Goal: Check status

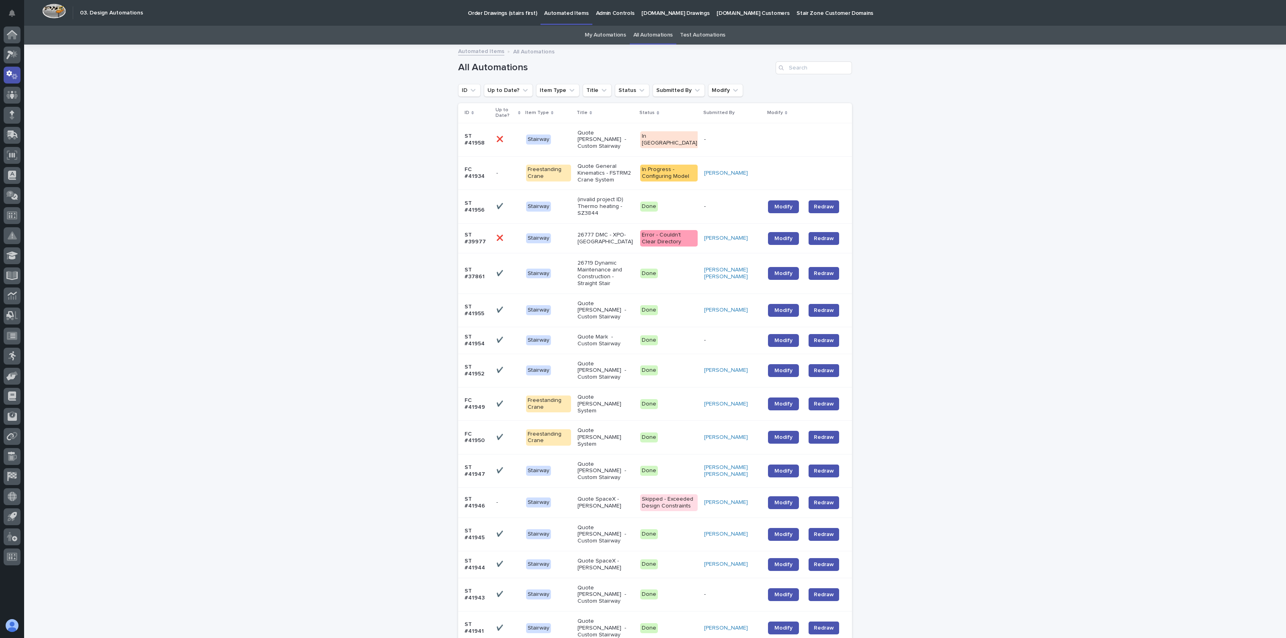
click at [200, 288] on div "Loading... Saving… Loading... Saving… All Automations ID Up to Date? Item Type …" at bounding box center [654, 610] width 1261 height 1130
click at [600, 166] on p "Quote General Kinematics - FSTRM2 Crane System" at bounding box center [605, 173] width 56 height 20
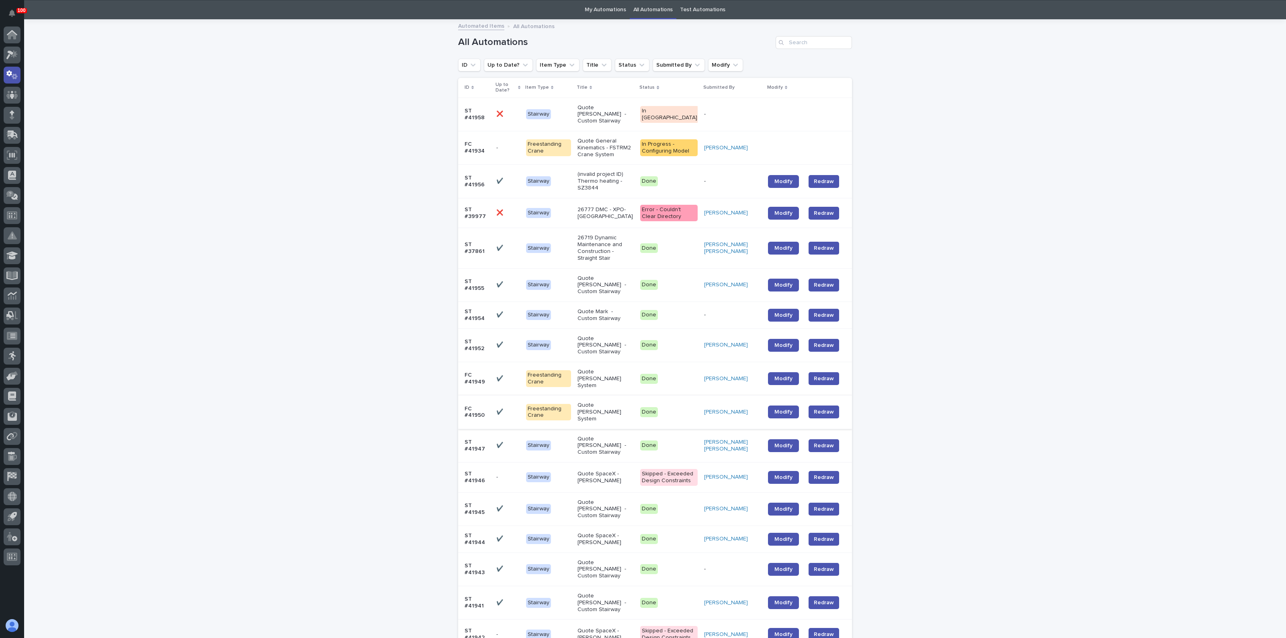
scroll to position [26, 0]
click at [595, 171] on p "(invalid project ID) Thermo heating - SZ3844" at bounding box center [605, 181] width 56 height 20
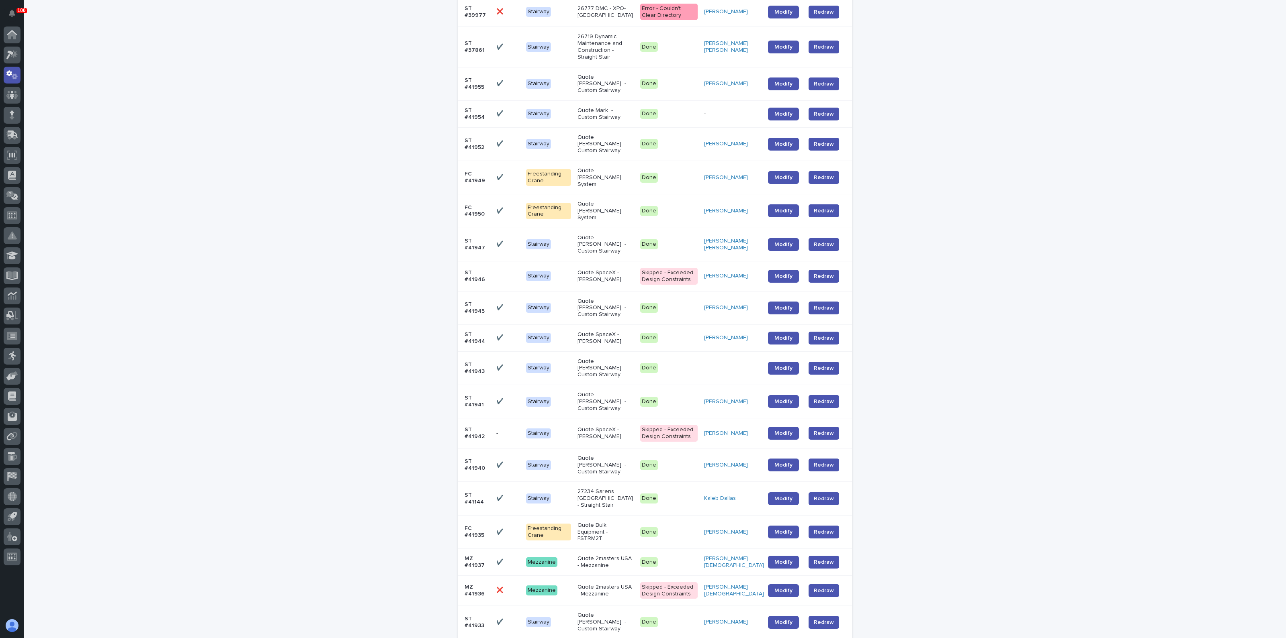
click at [609, 392] on p "Quote [PERSON_NAME] - Custom Stairway" at bounding box center [605, 402] width 56 height 20
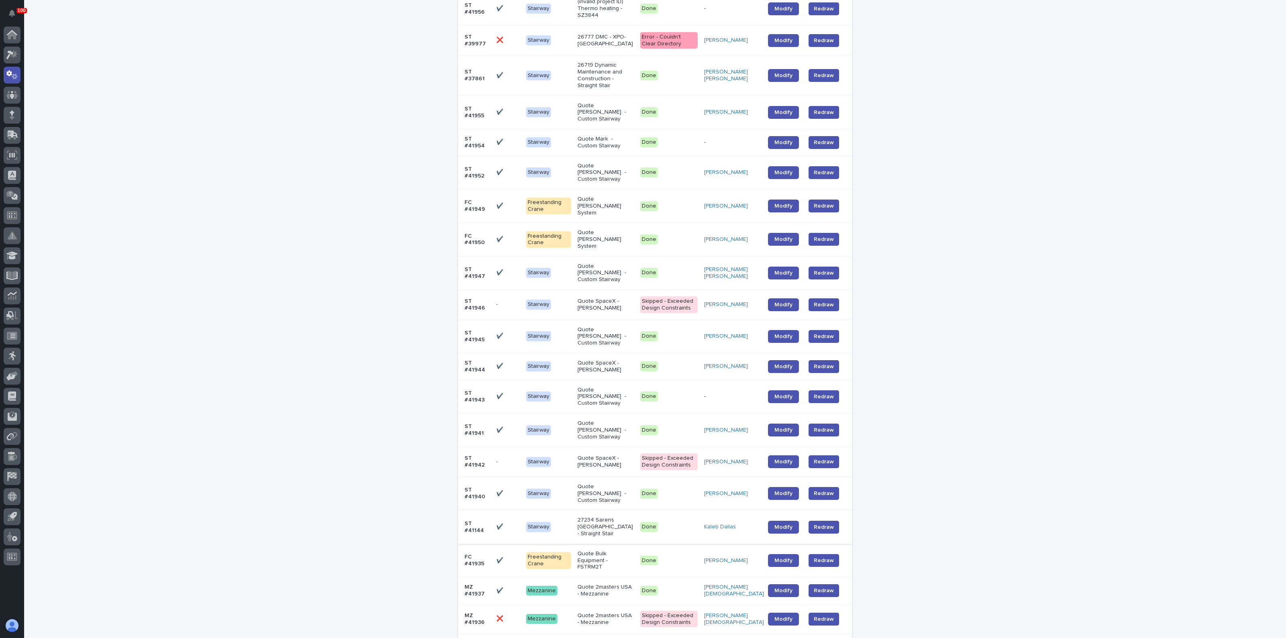
scroll to position [227, 0]
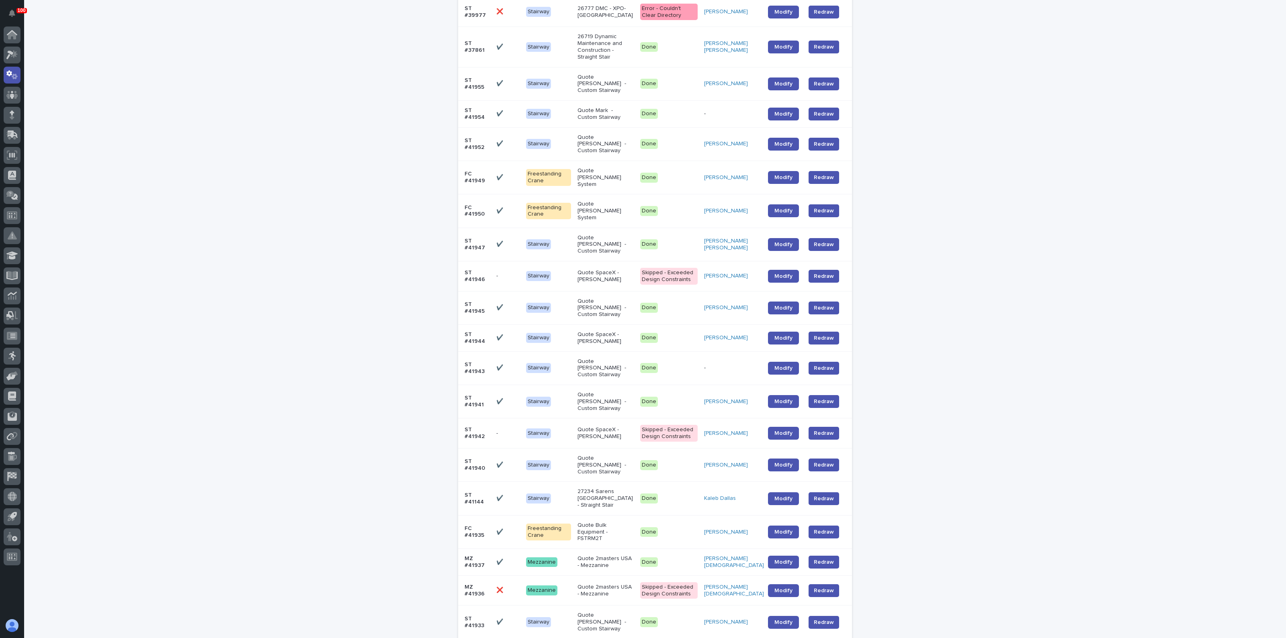
click at [591, 556] on p "Quote 2masters USA - Mezzanine" at bounding box center [605, 563] width 56 height 14
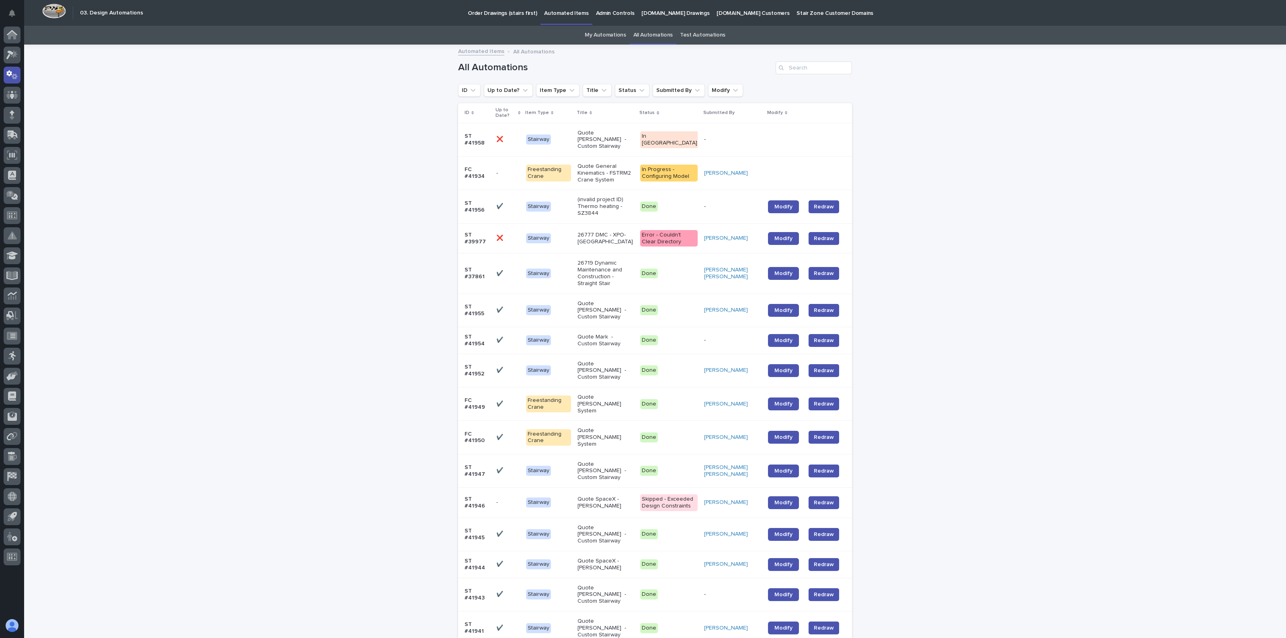
scroll to position [26, 0]
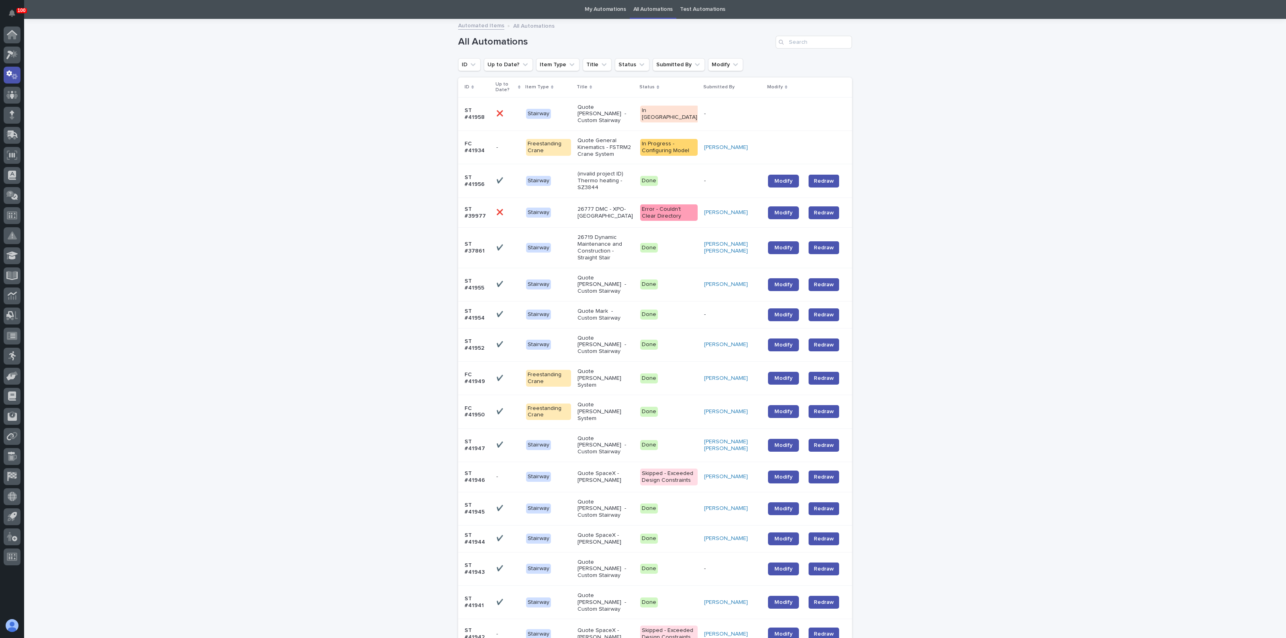
click at [321, 313] on div "Loading... Saving… Loading... Saving… All Automations ID Up to Date? Item Type …" at bounding box center [654, 585] width 1261 height 1130
